Goal: Transaction & Acquisition: Obtain resource

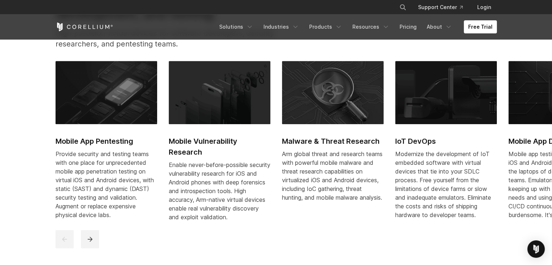
scroll to position [290, 0]
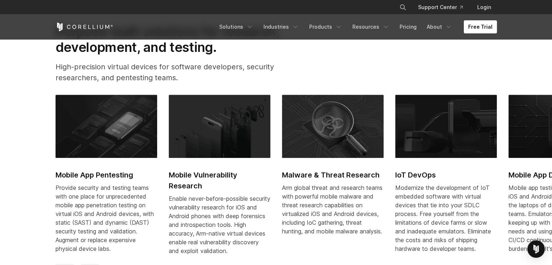
click at [477, 27] on link "Free Trial" at bounding box center [480, 26] width 33 height 13
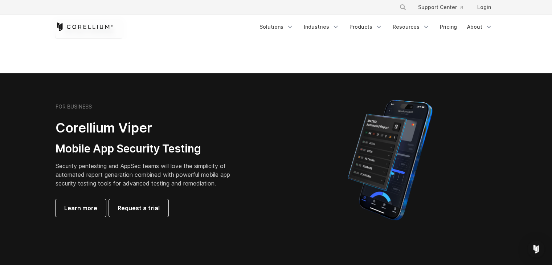
scroll to position [109, 0]
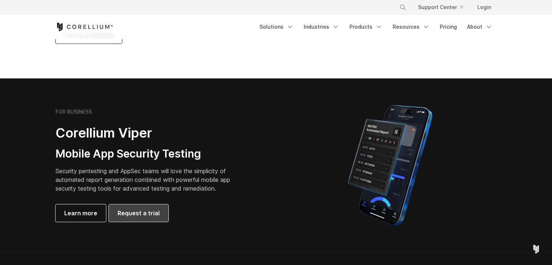
click at [129, 212] on span "Request a trial" at bounding box center [139, 213] width 42 height 9
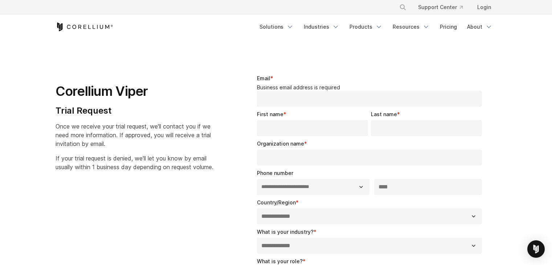
select select "**"
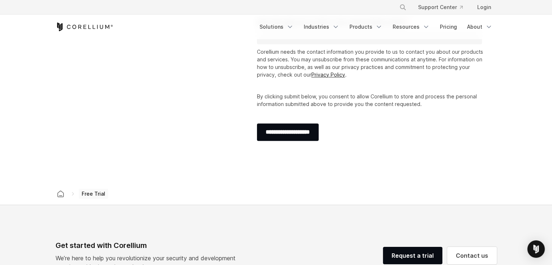
scroll to position [254, 0]
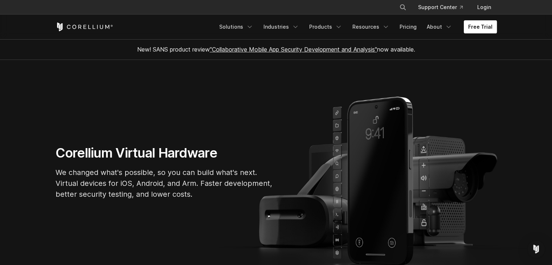
click at [478, 29] on link "Free Trial" at bounding box center [480, 26] width 33 height 13
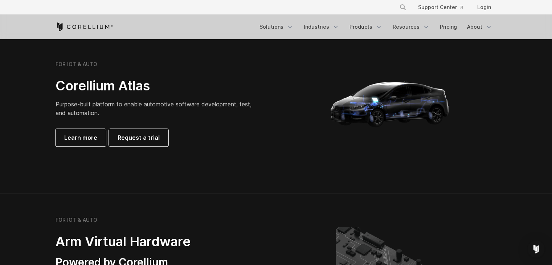
scroll to position [689, 0]
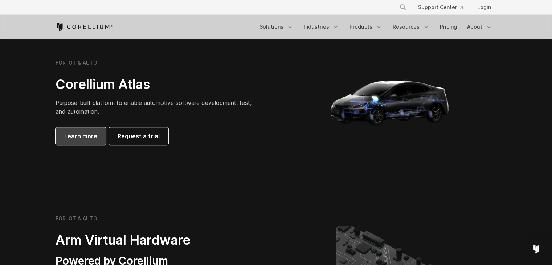
click at [91, 135] on span "Learn more" at bounding box center [80, 136] width 33 height 9
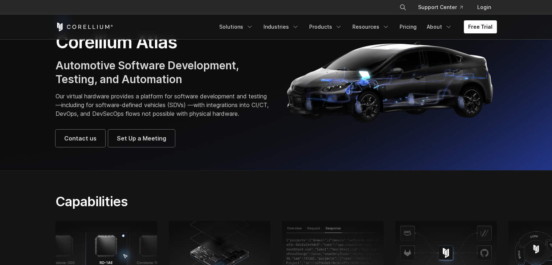
scroll to position [36, 0]
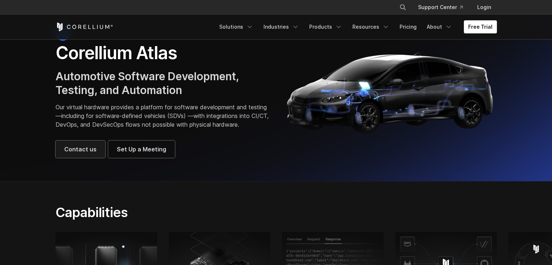
click at [83, 153] on span "Contact us" at bounding box center [80, 149] width 32 height 9
